Goal: Information Seeking & Learning: Learn about a topic

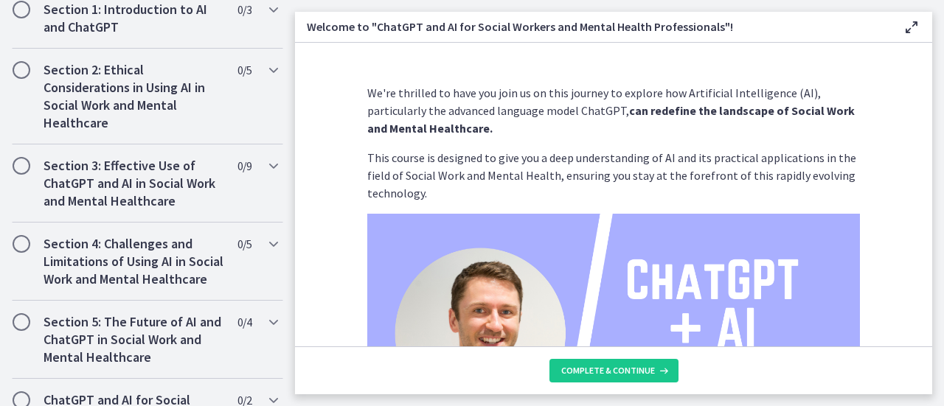
scroll to position [509, 0]
click at [174, 187] on h2 "Section 3: Effective Use of ChatGPT and AI in Social Work and Mental Healthcare" at bounding box center [134, 182] width 180 height 53
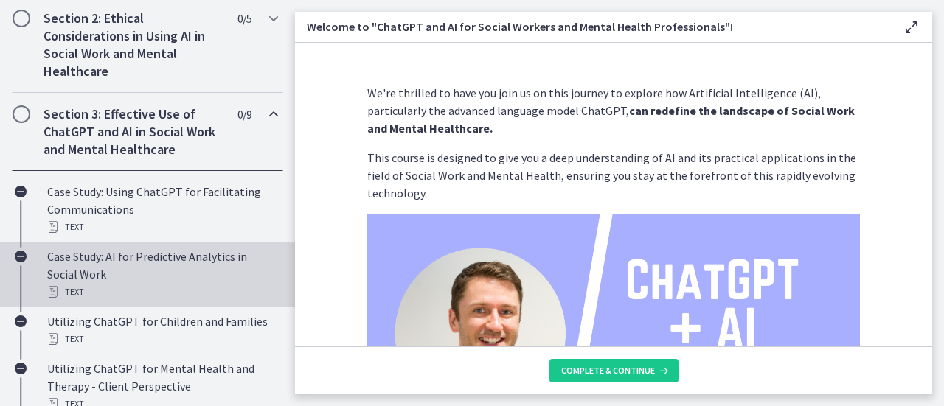
scroll to position [441, 0]
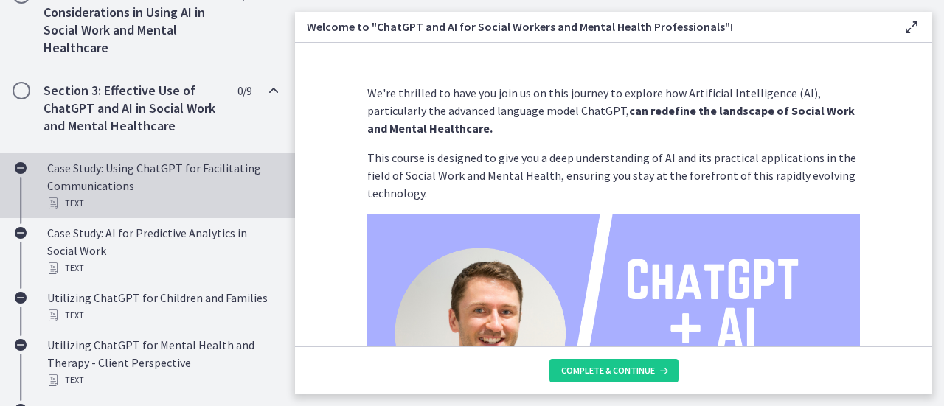
click at [198, 180] on div "Case Study: Using ChatGPT for Facilitating Communications Text" at bounding box center [162, 185] width 230 height 53
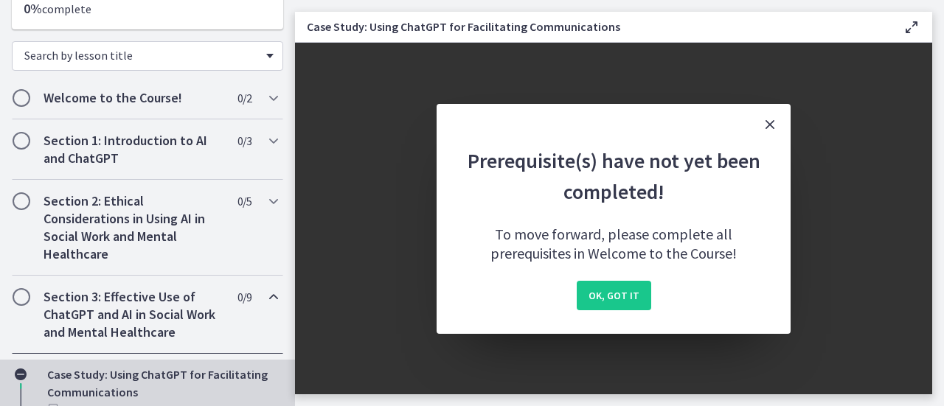
scroll to position [72, 0]
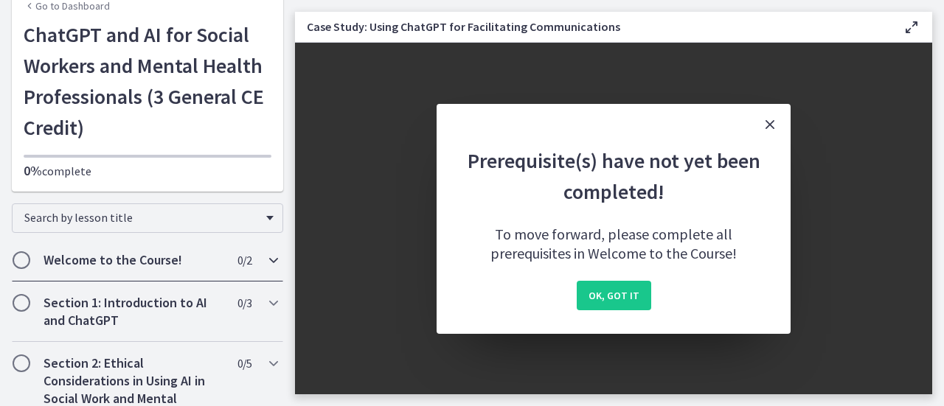
click at [174, 268] on h2 "Welcome to the Course!" at bounding box center [134, 261] width 180 height 18
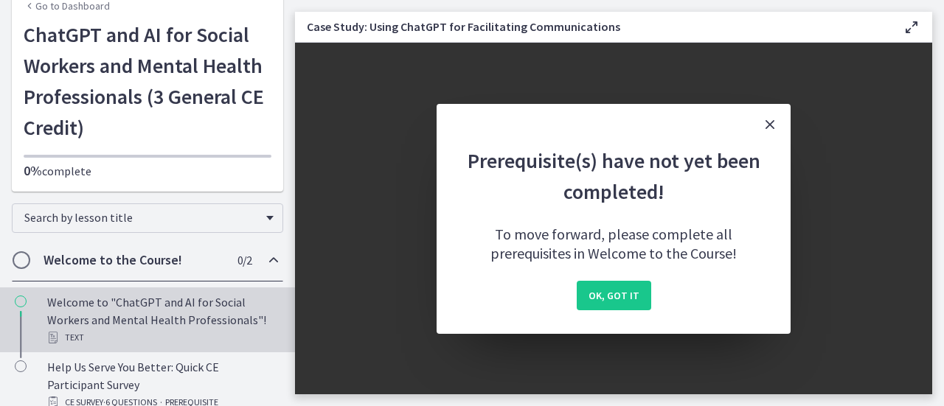
click at [181, 332] on div "Text" at bounding box center [162, 338] width 230 height 18
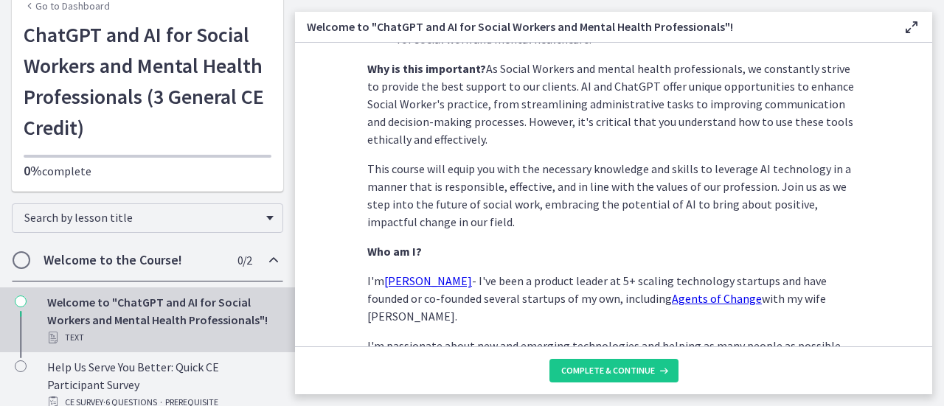
scroll to position [811, 0]
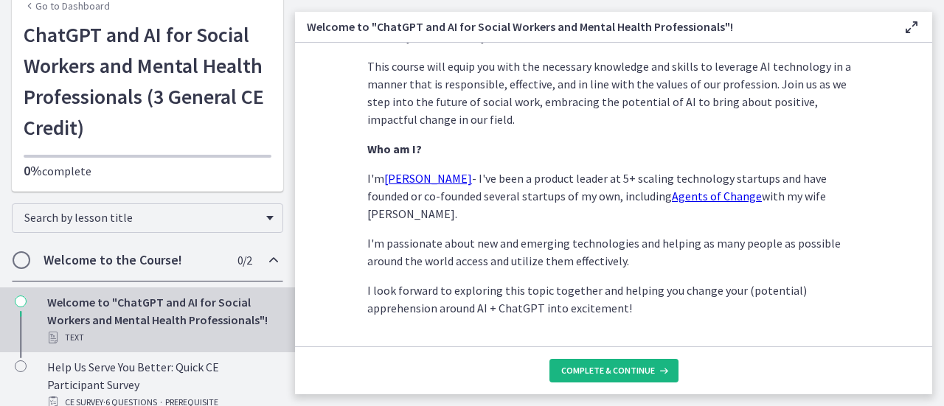
click at [605, 380] on button "Complete & continue" at bounding box center [613, 371] width 129 height 24
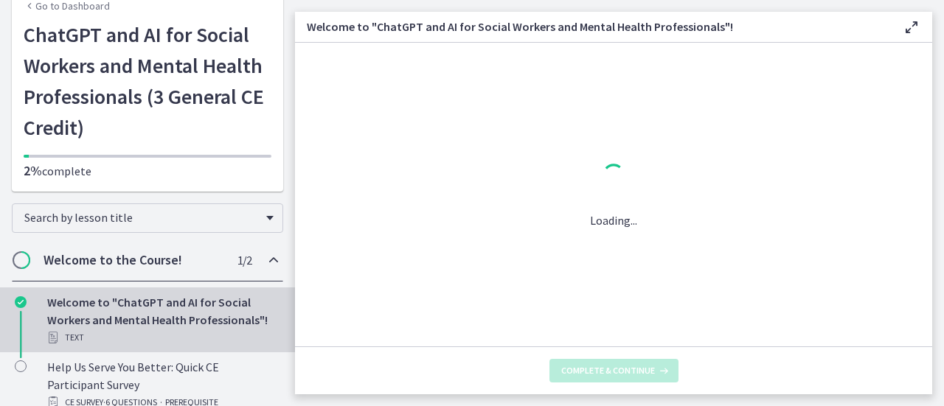
scroll to position [0, 0]
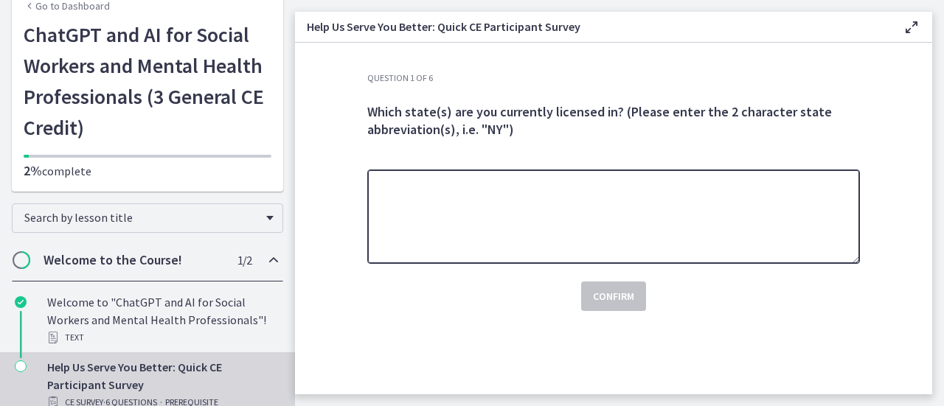
click at [546, 207] on textarea at bounding box center [613, 217] width 493 height 94
type textarea "**"
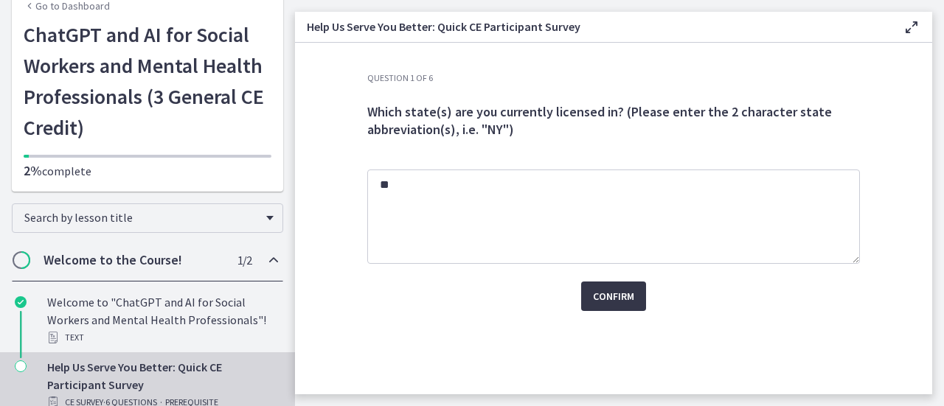
click at [612, 293] on span "Confirm" at bounding box center [613, 297] width 41 height 18
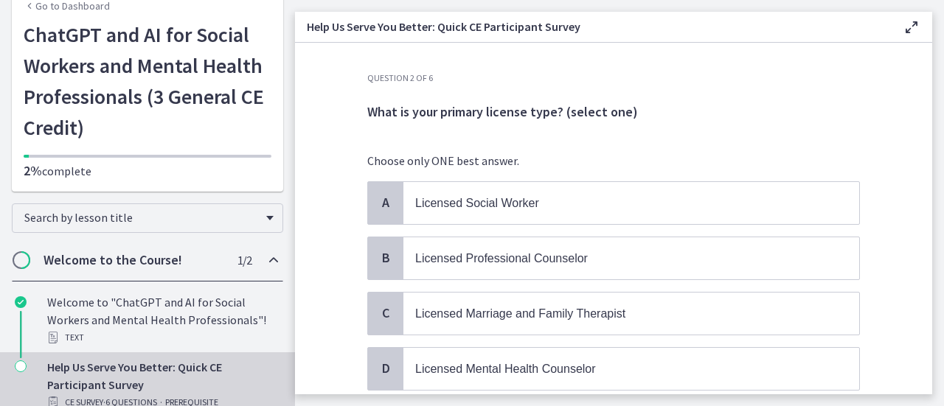
scroll to position [74, 0]
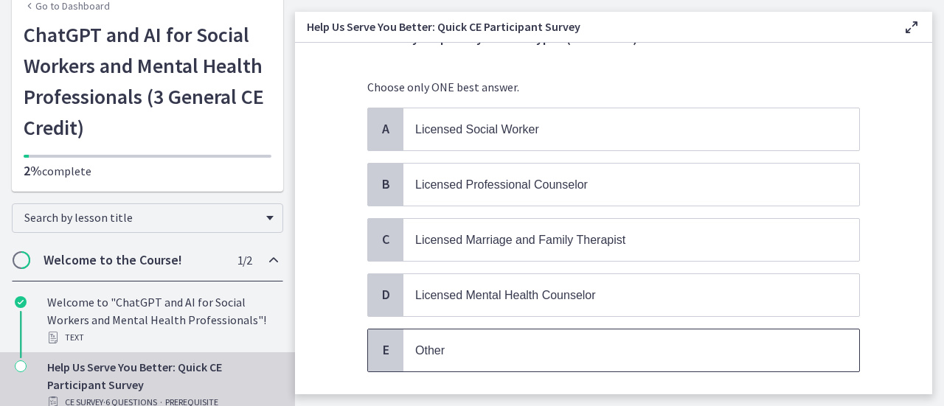
click at [676, 341] on p "Other" at bounding box center [616, 350] width 403 height 18
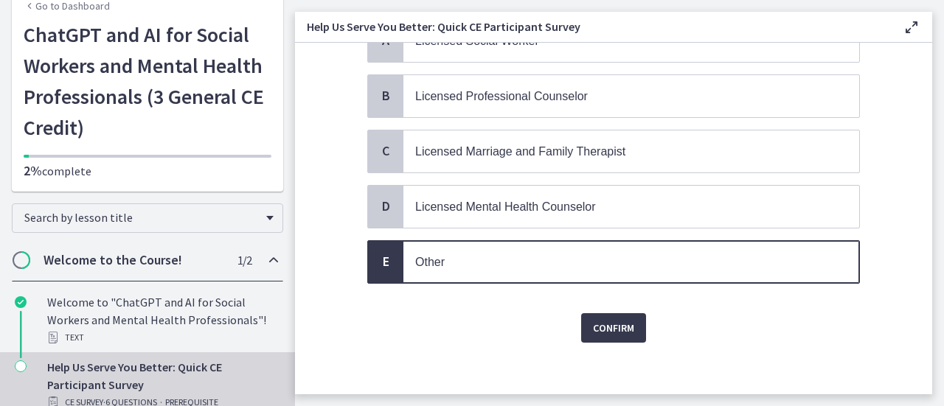
scroll to position [163, 0]
click at [637, 313] on button "Confirm" at bounding box center [613, 328] width 65 height 30
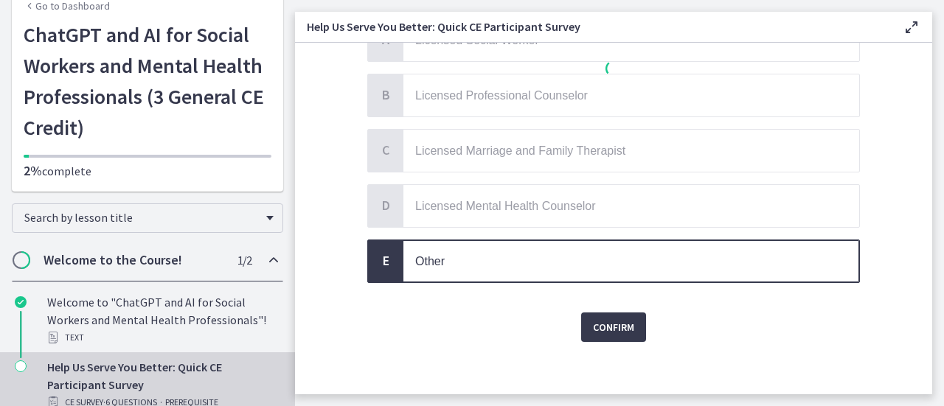
scroll to position [0, 0]
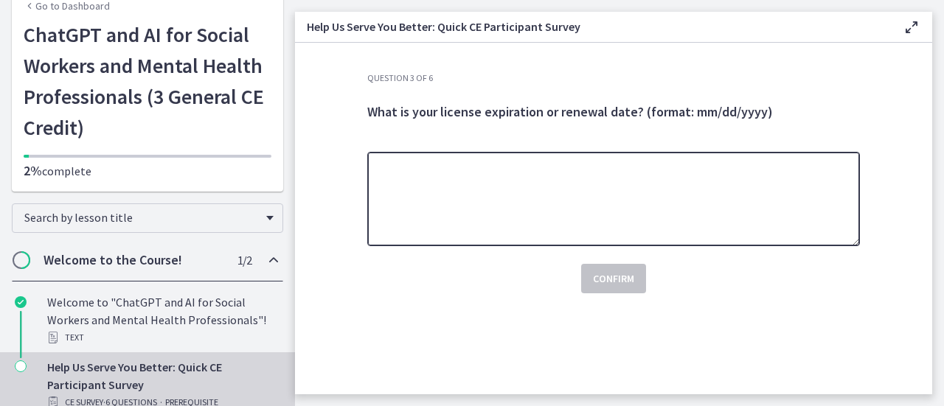
click at [686, 221] on textarea at bounding box center [613, 199] width 493 height 94
type textarea "**********"
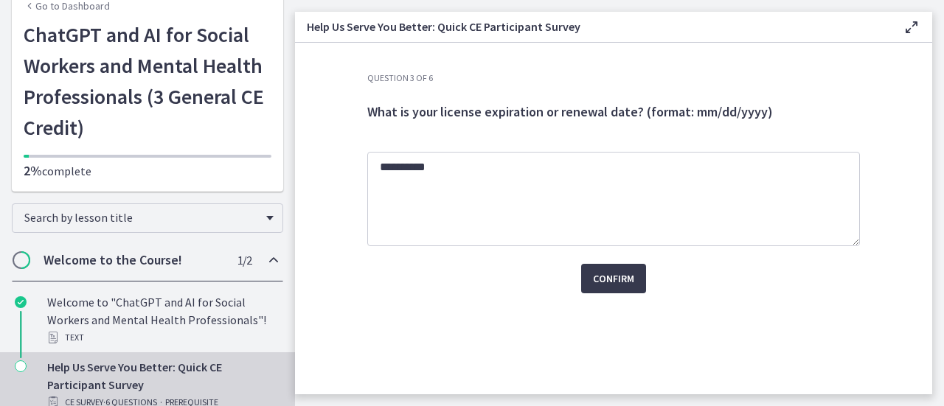
click at [649, 269] on div "Confirm" at bounding box center [613, 269] width 493 height 47
click at [634, 276] on span "Confirm" at bounding box center [613, 279] width 41 height 18
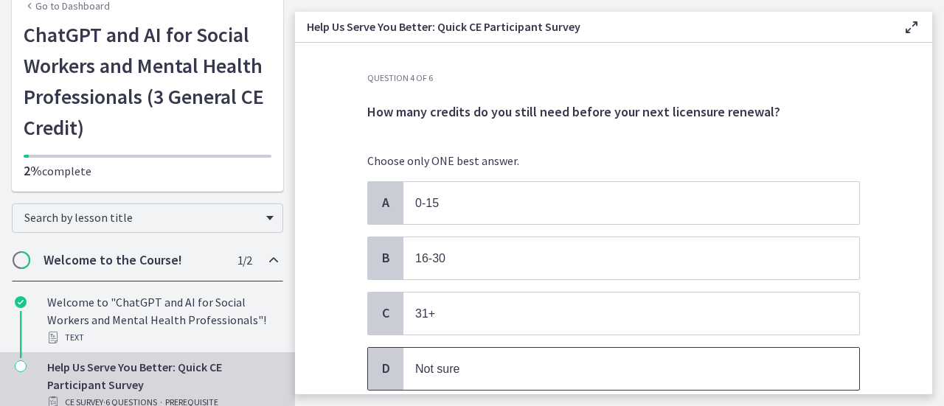
click at [824, 366] on span "Not sure" at bounding box center [631, 369] width 456 height 42
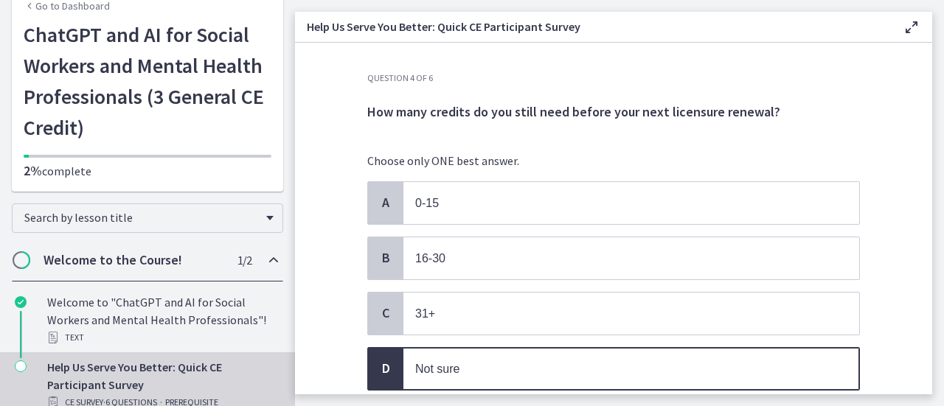
scroll to position [109, 0]
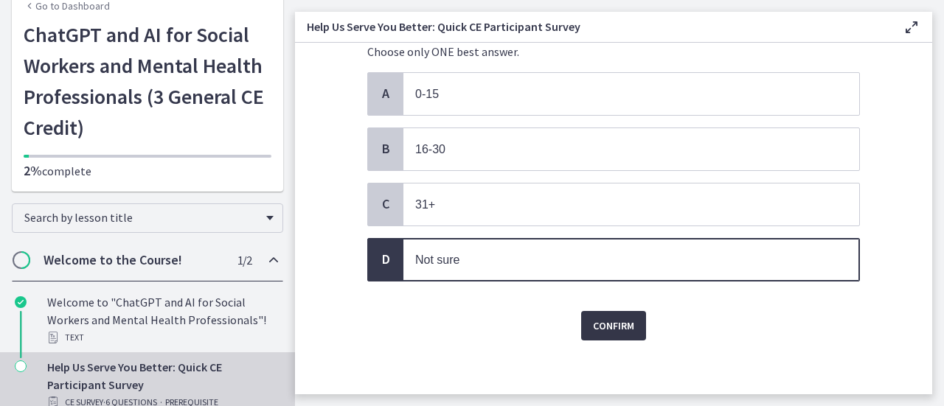
click at [629, 327] on button "Confirm" at bounding box center [613, 326] width 65 height 30
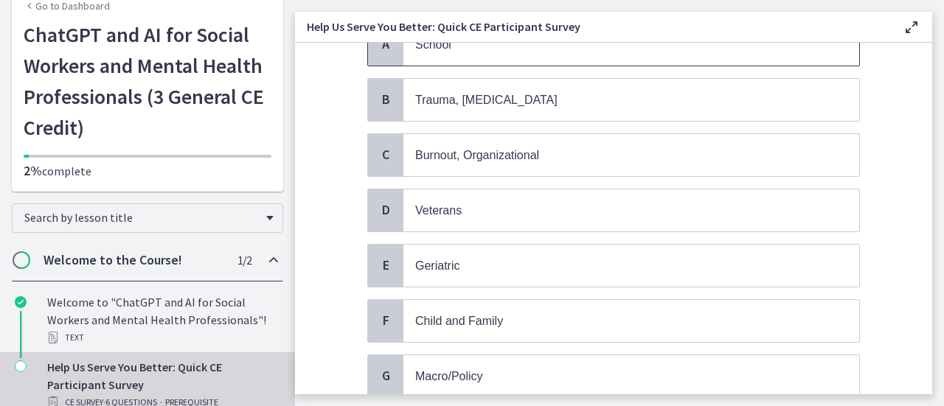
scroll to position [74, 0]
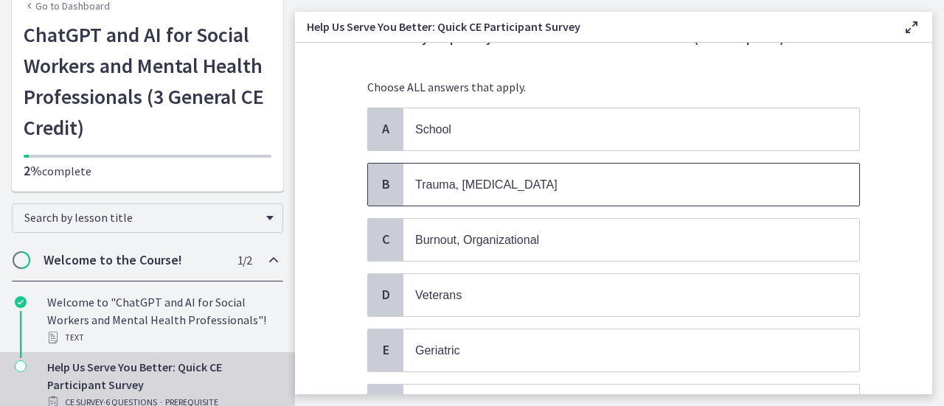
click at [640, 192] on span "Trauma, [MEDICAL_DATA]" at bounding box center [631, 185] width 456 height 42
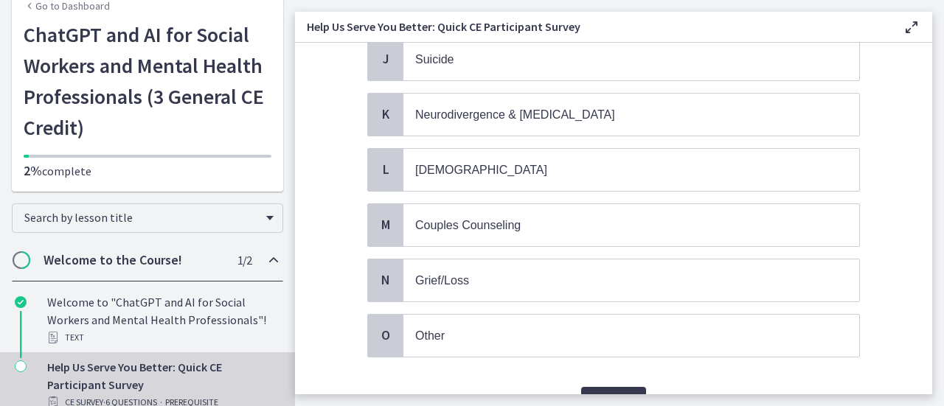
scroll to position [704, 0]
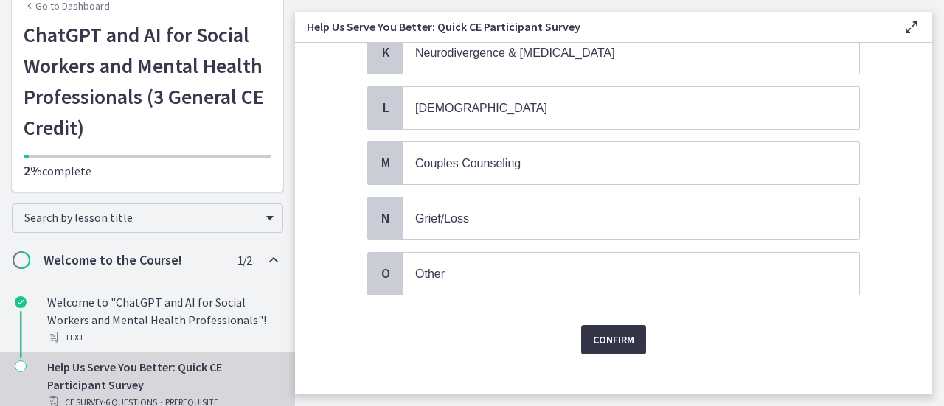
click at [608, 331] on span "Confirm" at bounding box center [613, 340] width 41 height 18
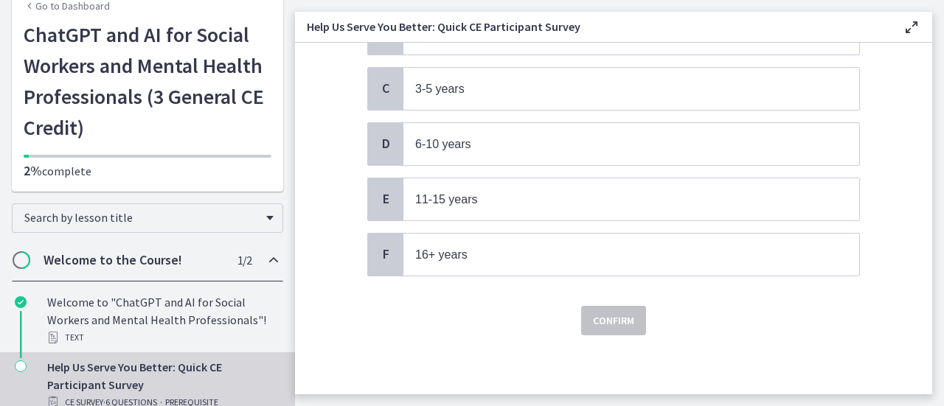
scroll to position [0, 0]
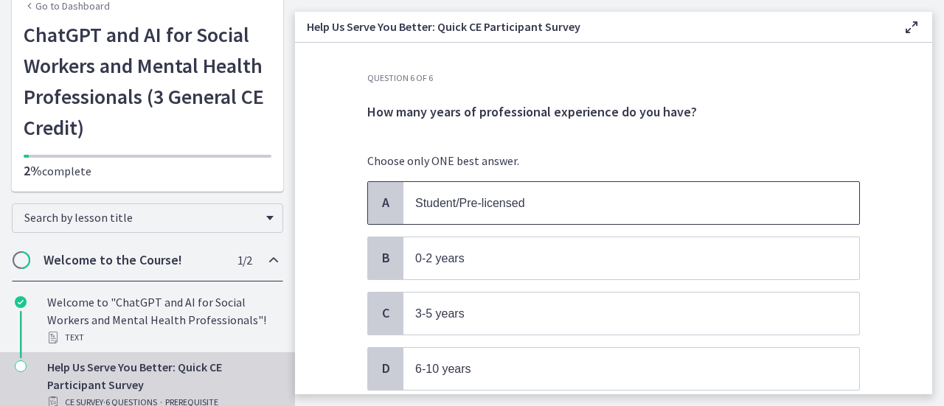
click at [694, 203] on p "Student/Pre-licensed" at bounding box center [616, 203] width 403 height 18
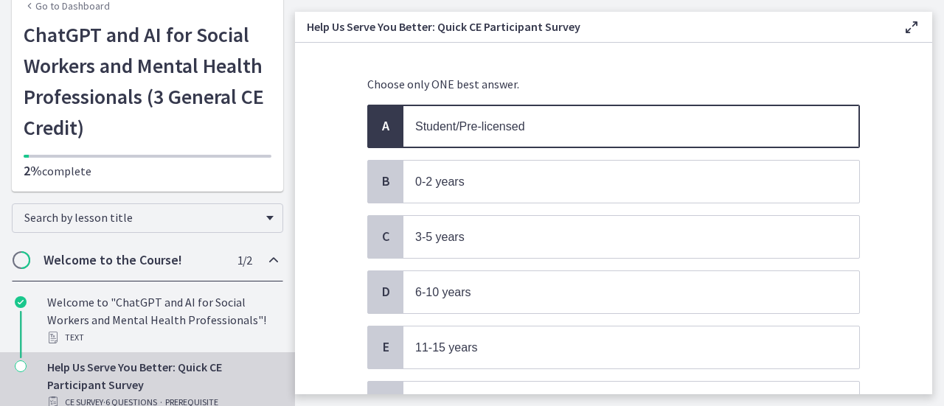
scroll to position [217, 0]
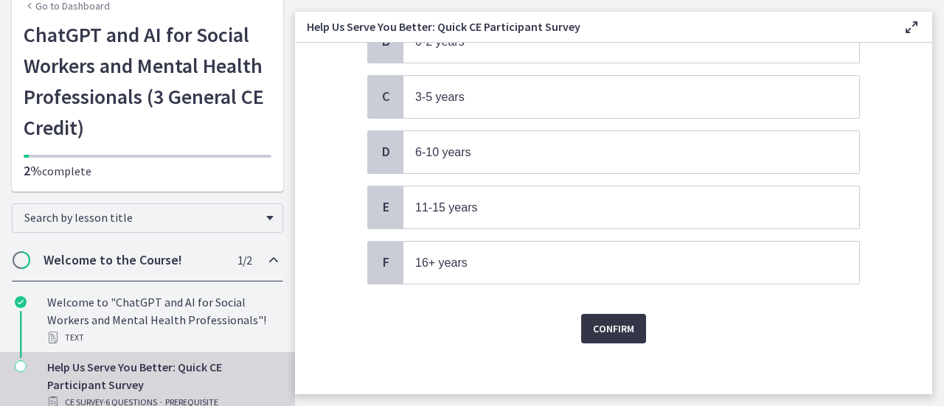
click at [608, 322] on span "Confirm" at bounding box center [613, 329] width 41 height 18
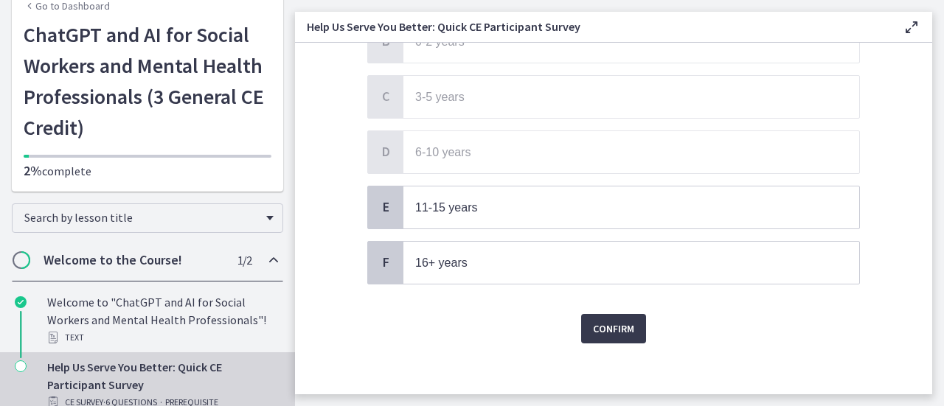
scroll to position [0, 0]
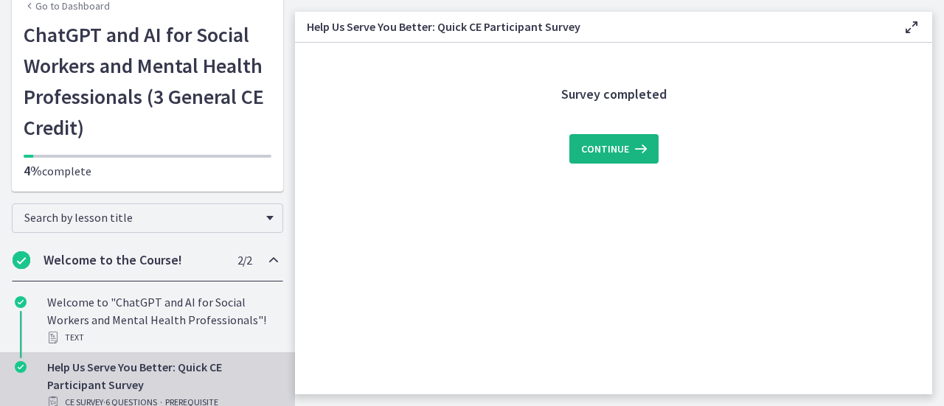
click at [629, 148] on icon at bounding box center [639, 149] width 21 height 18
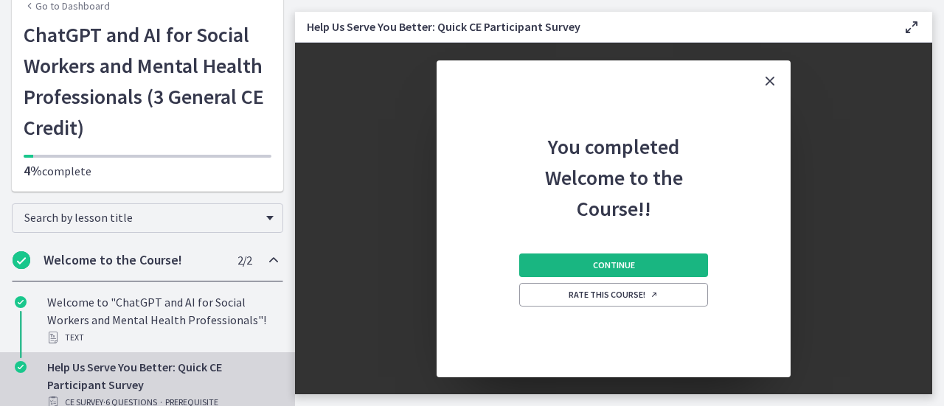
click at [687, 266] on button "Continue" at bounding box center [613, 266] width 189 height 24
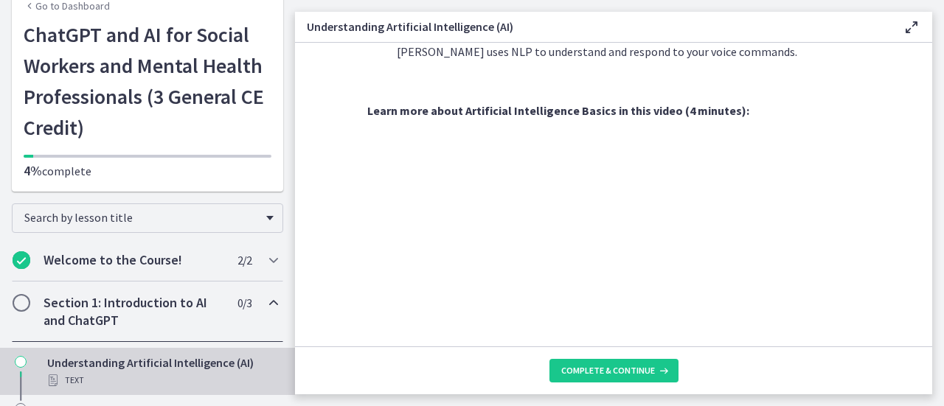
scroll to position [664, 0]
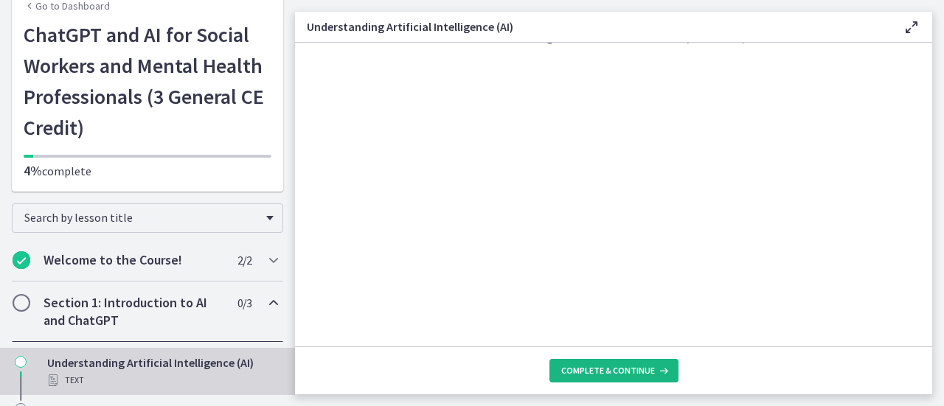
click at [646, 368] on span "Complete & continue" at bounding box center [608, 371] width 94 height 12
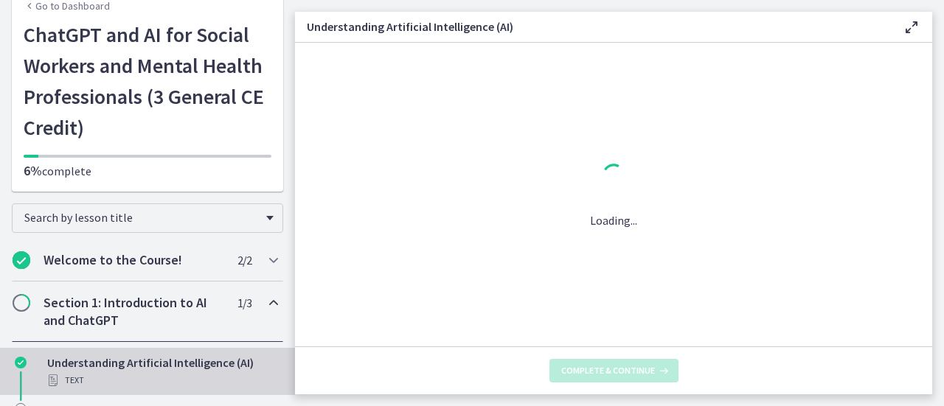
scroll to position [0, 0]
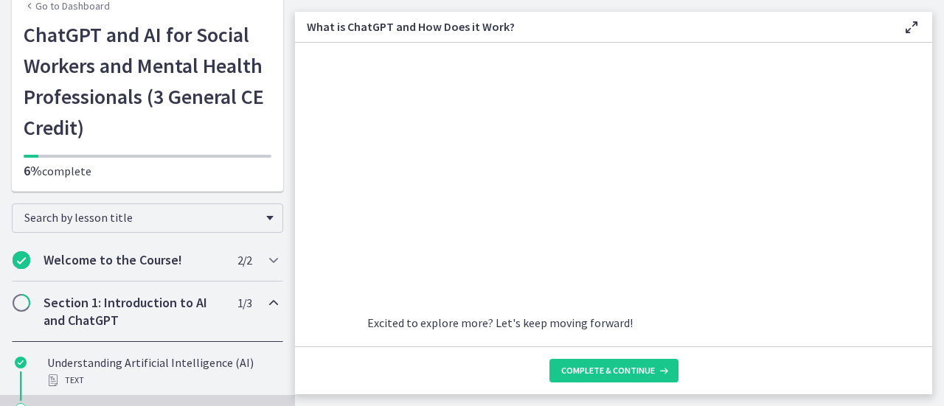
scroll to position [863, 0]
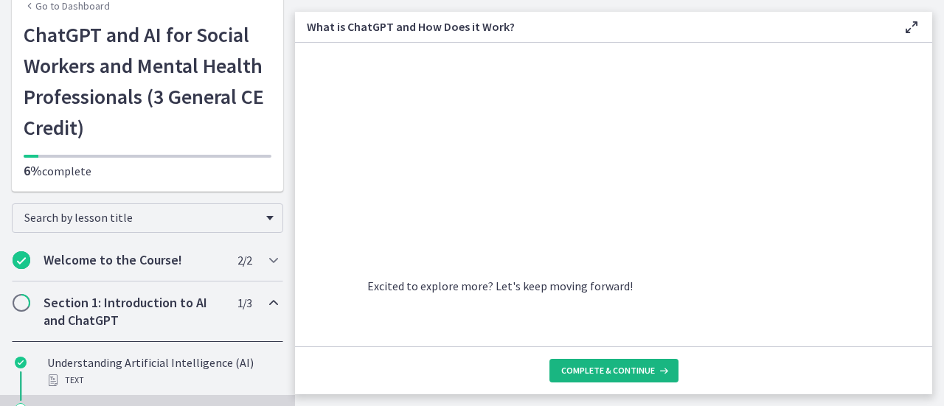
click at [656, 371] on icon at bounding box center [662, 371] width 15 height 12
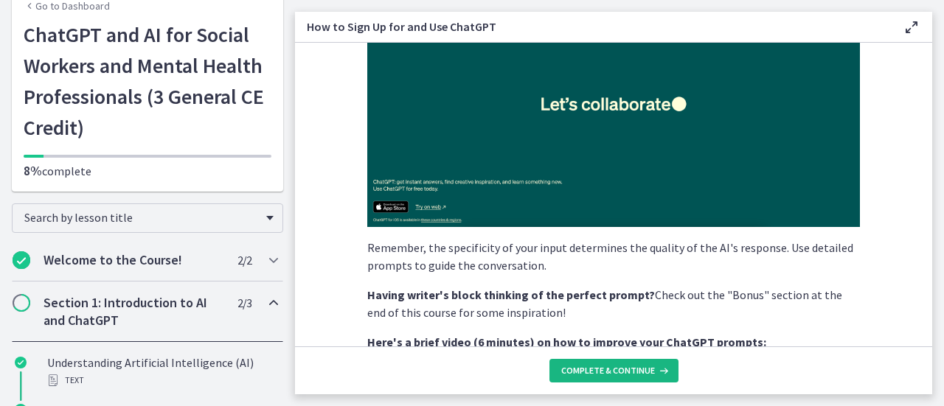
scroll to position [295, 0]
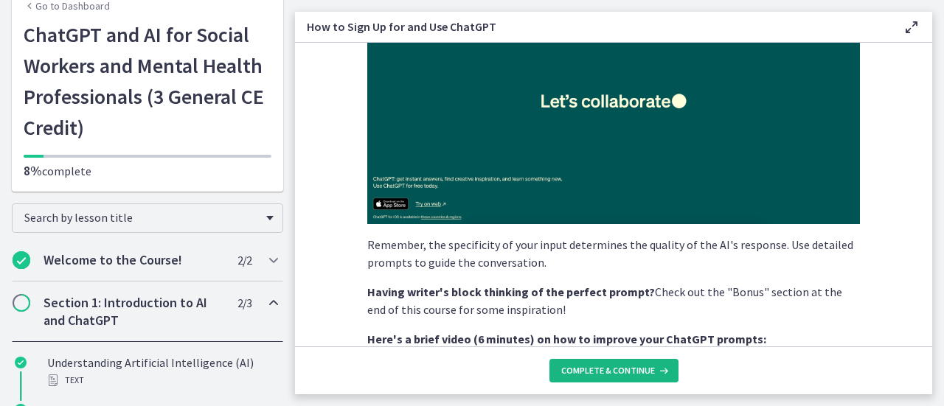
click at [618, 377] on button "Complete & continue" at bounding box center [613, 371] width 129 height 24
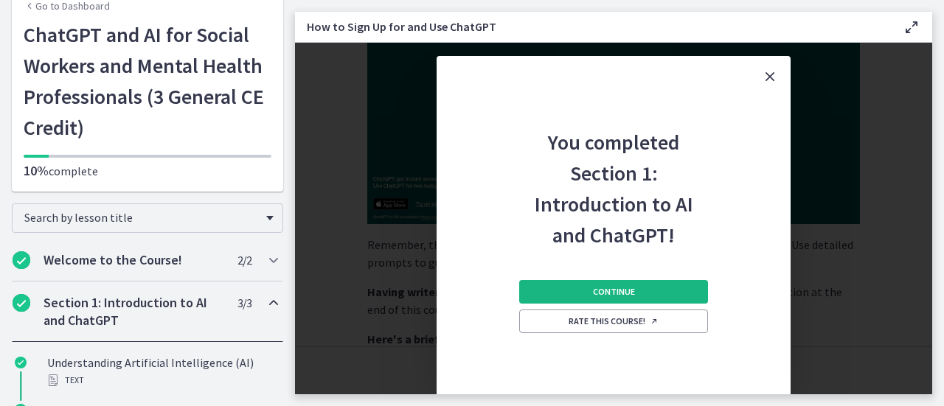
click at [676, 285] on button "Continue" at bounding box center [613, 292] width 189 height 24
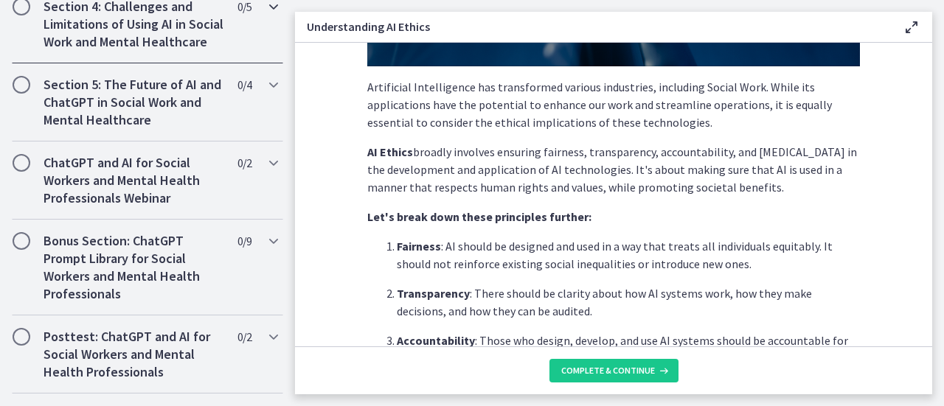
scroll to position [1025, 0]
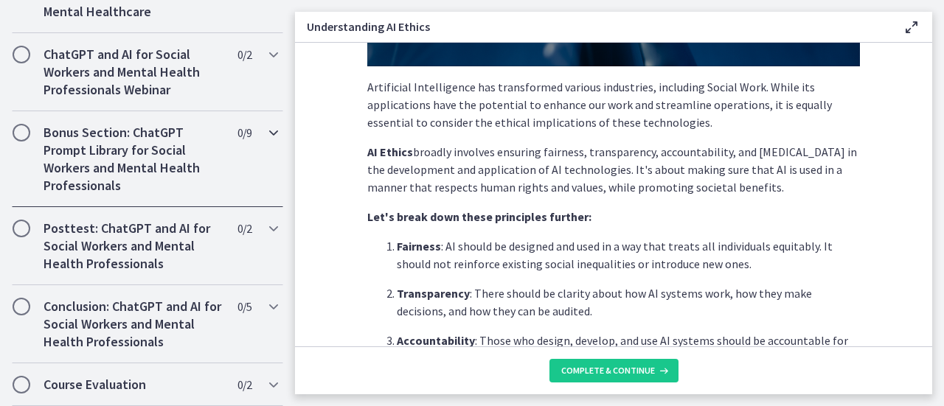
click at [181, 170] on h2 "Bonus Section: ChatGPT Prompt Library for Social Workers and Mental Health Prof…" at bounding box center [134, 159] width 180 height 71
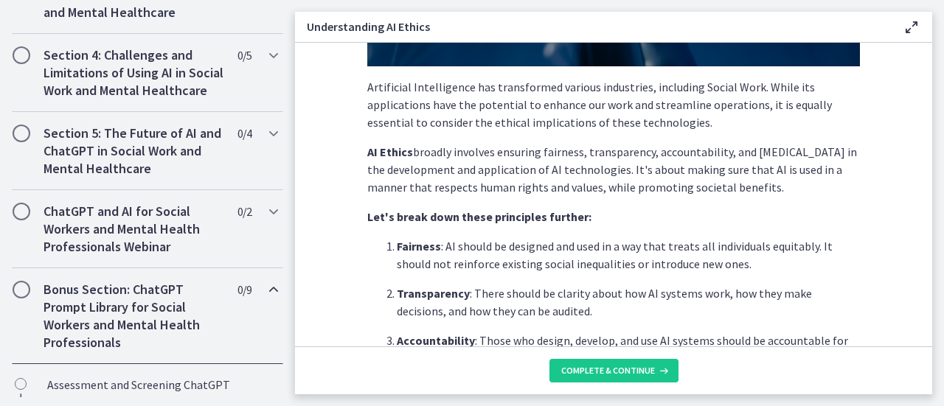
scroll to position [724, 0]
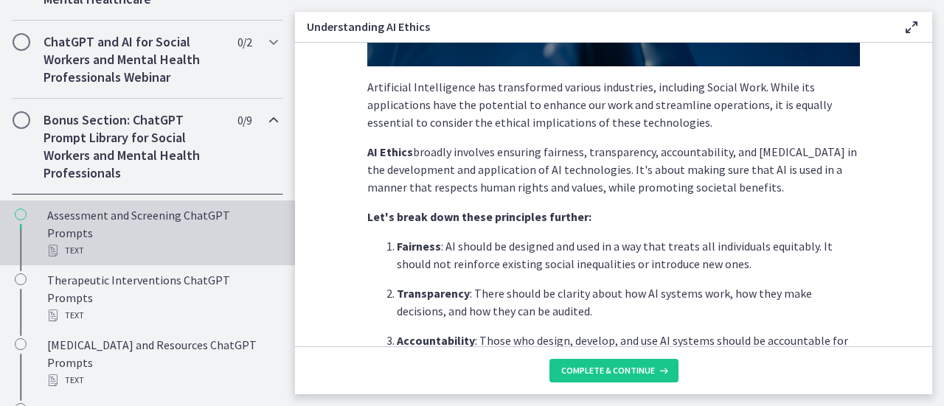
click at [209, 252] on div "Assessment and Screening ChatGPT Prompts Text" at bounding box center [162, 233] width 230 height 53
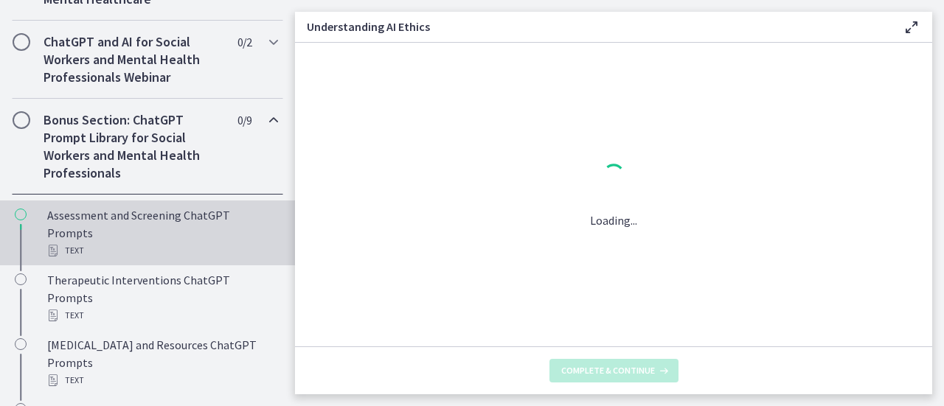
scroll to position [0, 0]
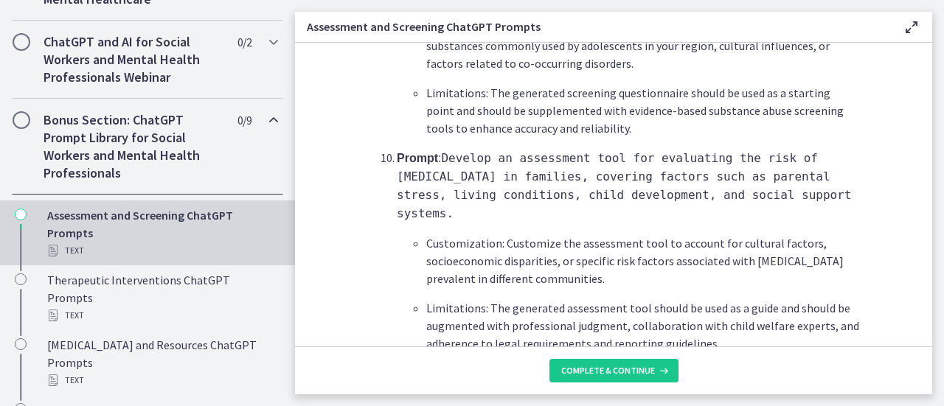
scroll to position [2340, 0]
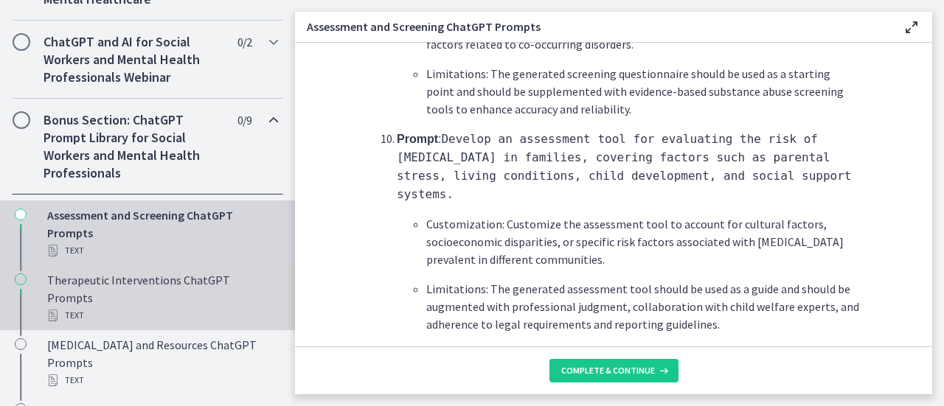
click at [239, 307] on div "Text" at bounding box center [162, 316] width 230 height 18
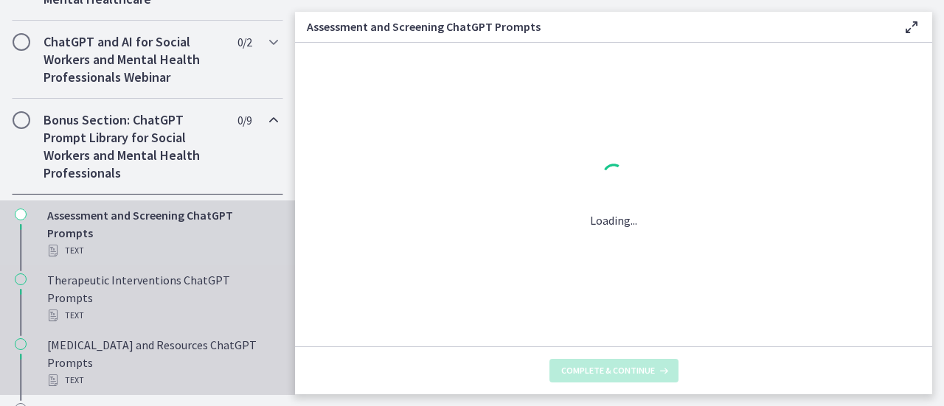
scroll to position [0, 0]
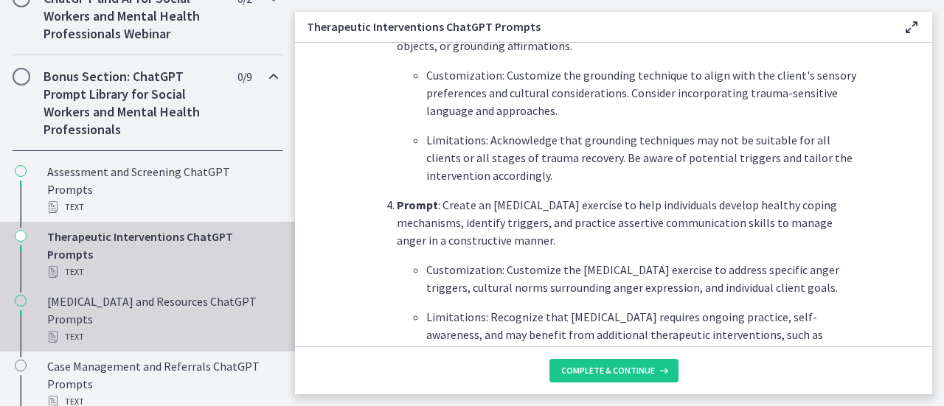
scroll to position [872, 0]
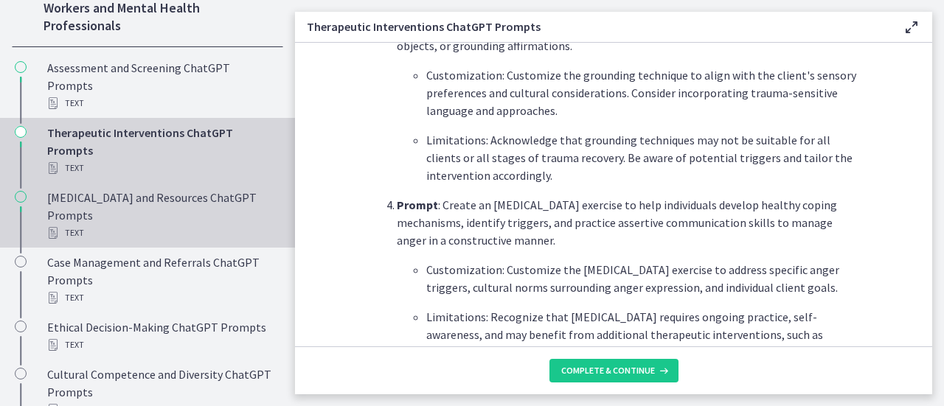
click at [201, 234] on div "[MEDICAL_DATA] and Resources ChatGPT Prompts Text" at bounding box center [162, 215] width 230 height 53
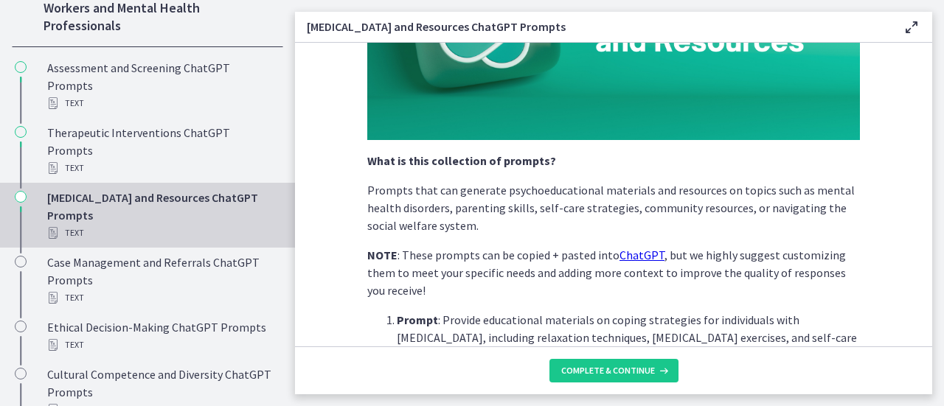
scroll to position [295, 0]
